Goal: Use online tool/utility: Utilize a website feature to perform a specific function

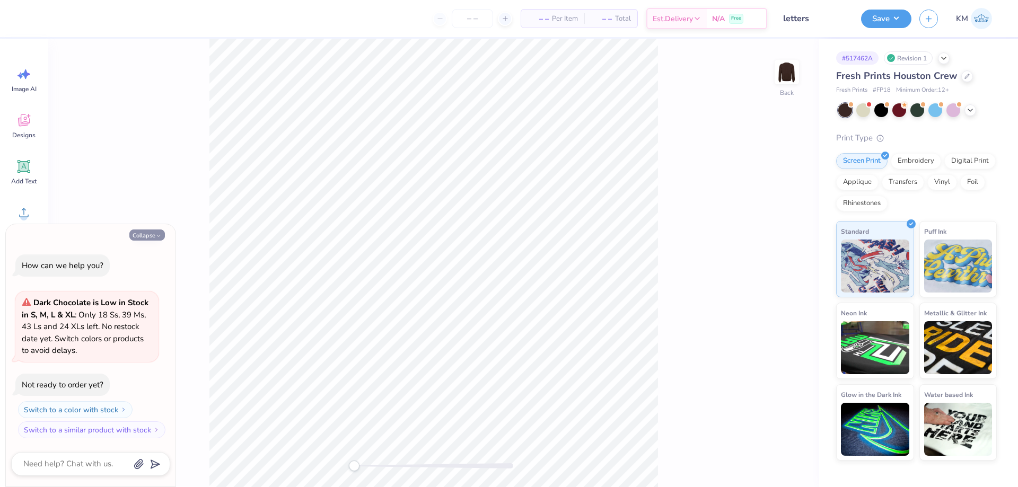
click at [147, 238] on button "Collapse" at bounding box center [147, 235] width 36 height 11
type textarea "x"
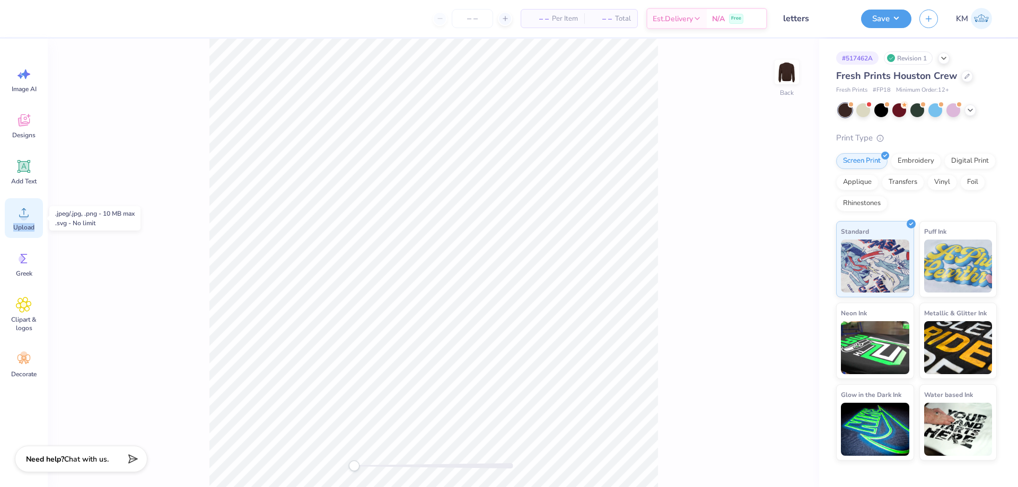
click at [39, 217] on div "Upload" at bounding box center [24, 218] width 38 height 40
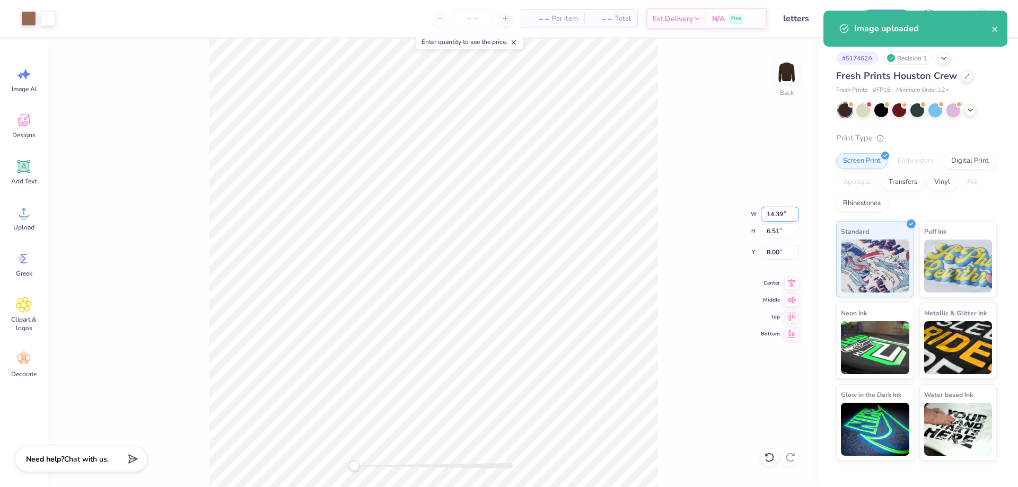
click at [771, 213] on input "14.39" at bounding box center [780, 214] width 38 height 15
type input "11"
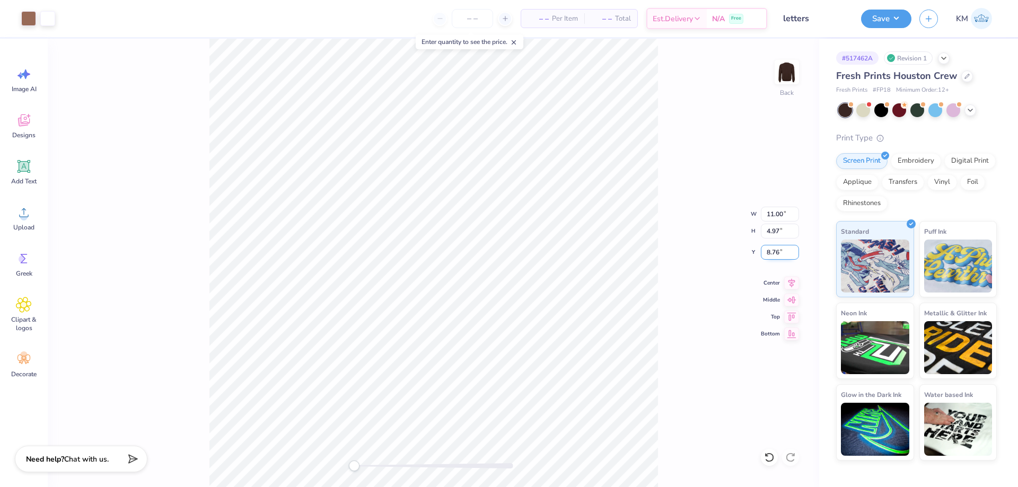
click at [777, 249] on input "8.76" at bounding box center [780, 252] width 38 height 15
type input "3"
click at [898, 19] on button "Save" at bounding box center [886, 17] width 50 height 19
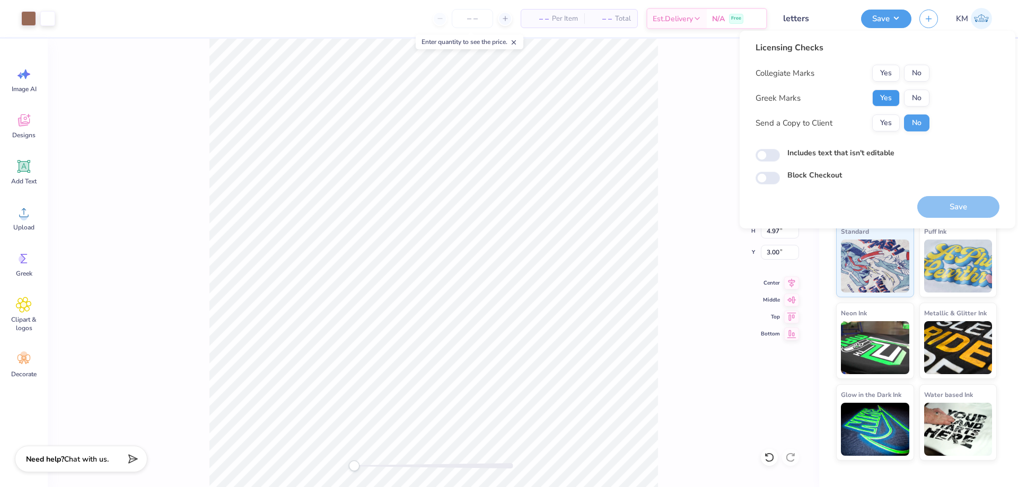
click at [881, 100] on button "Yes" at bounding box center [886, 98] width 28 height 17
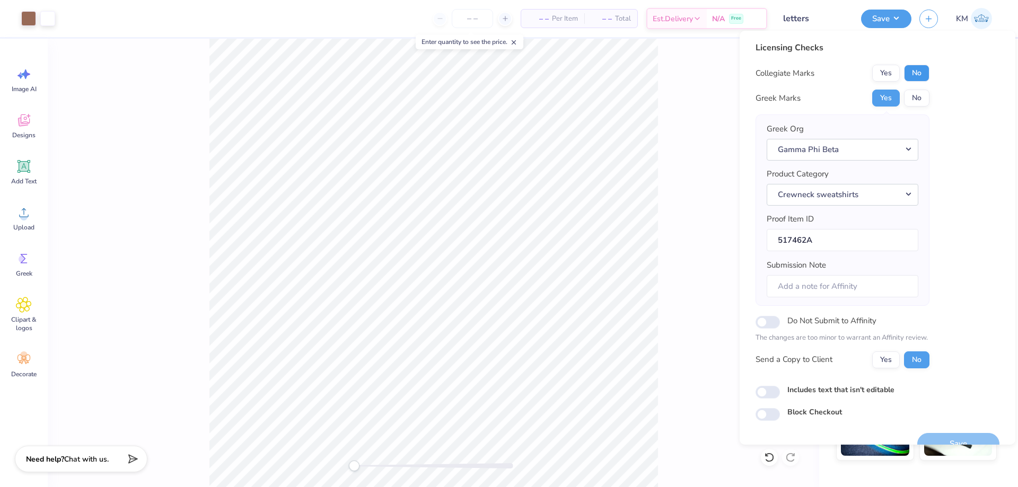
click at [924, 66] on button "No" at bounding box center [916, 73] width 25 height 17
click at [886, 355] on button "Yes" at bounding box center [886, 360] width 28 height 17
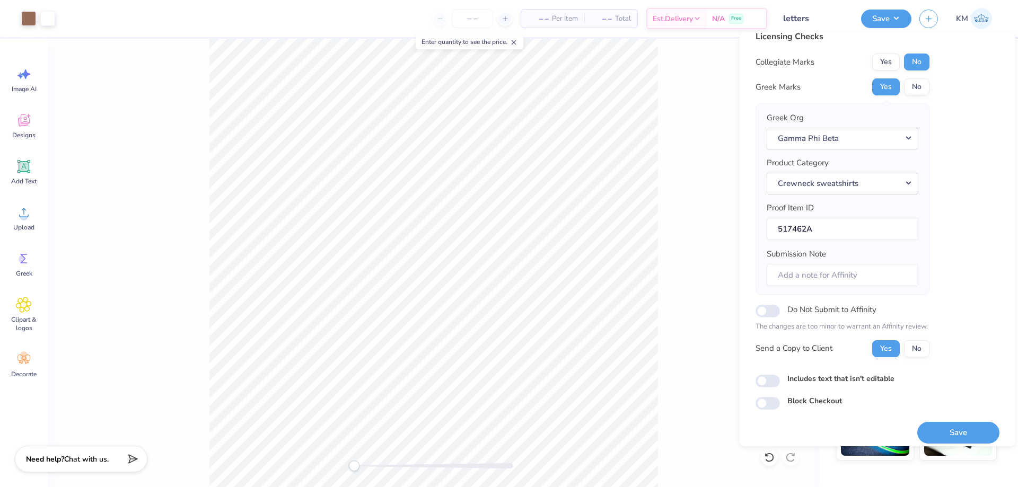
scroll to position [20, 0]
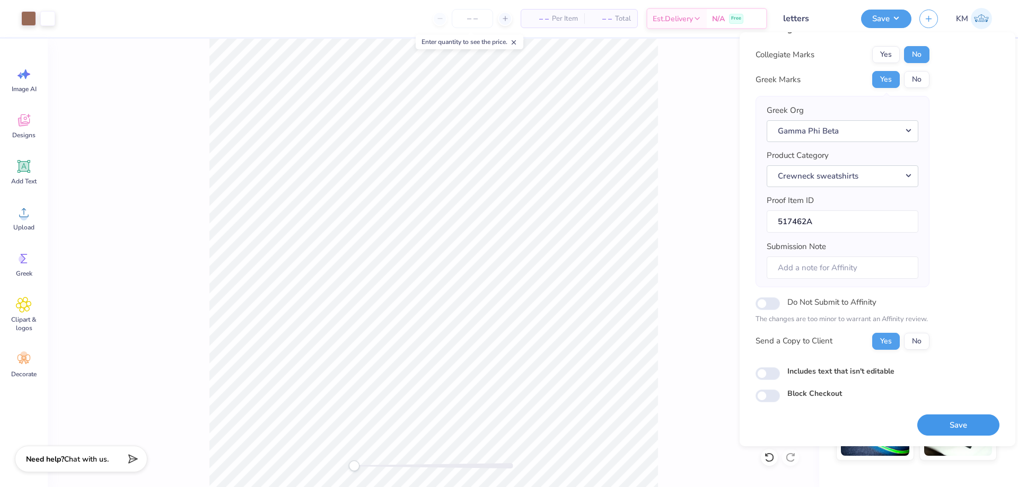
click at [931, 424] on button "Save" at bounding box center [959, 426] width 82 height 22
